Goal: Task Accomplishment & Management: Complete application form

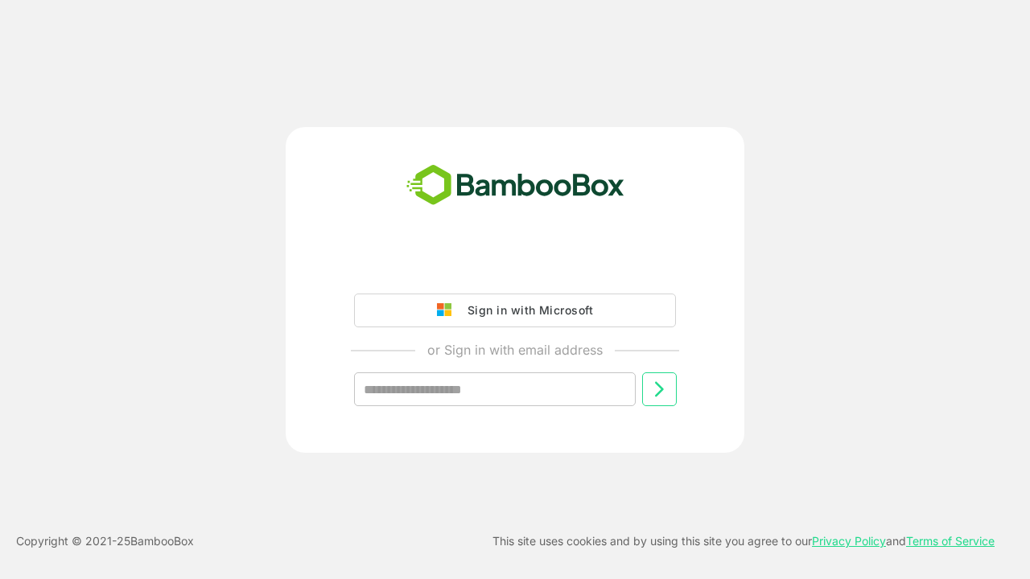
type input "**********"
click at [659, 390] on icon at bounding box center [658, 389] width 19 height 19
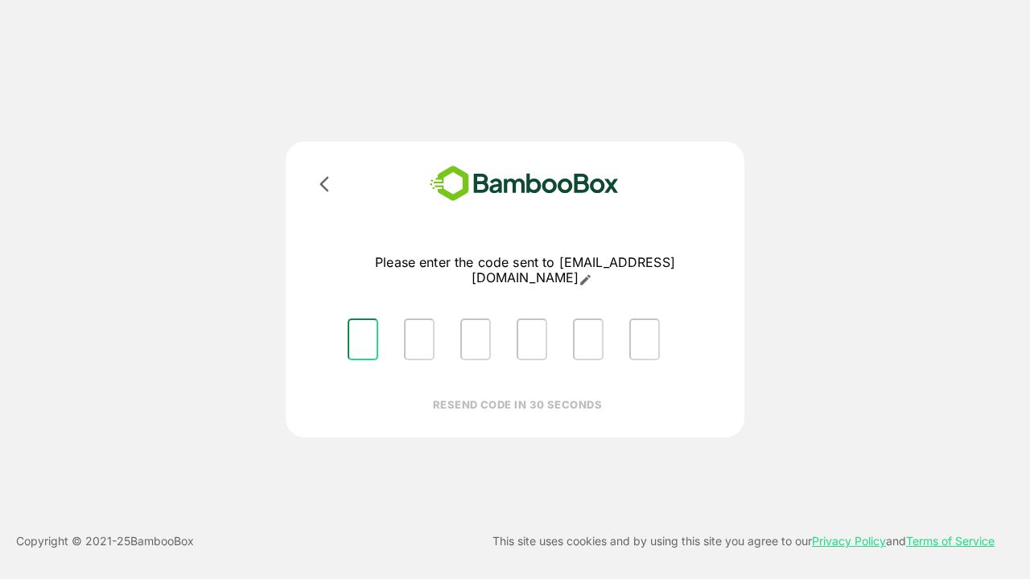
type input "*"
